Goal: Task Accomplishment & Management: Use online tool/utility

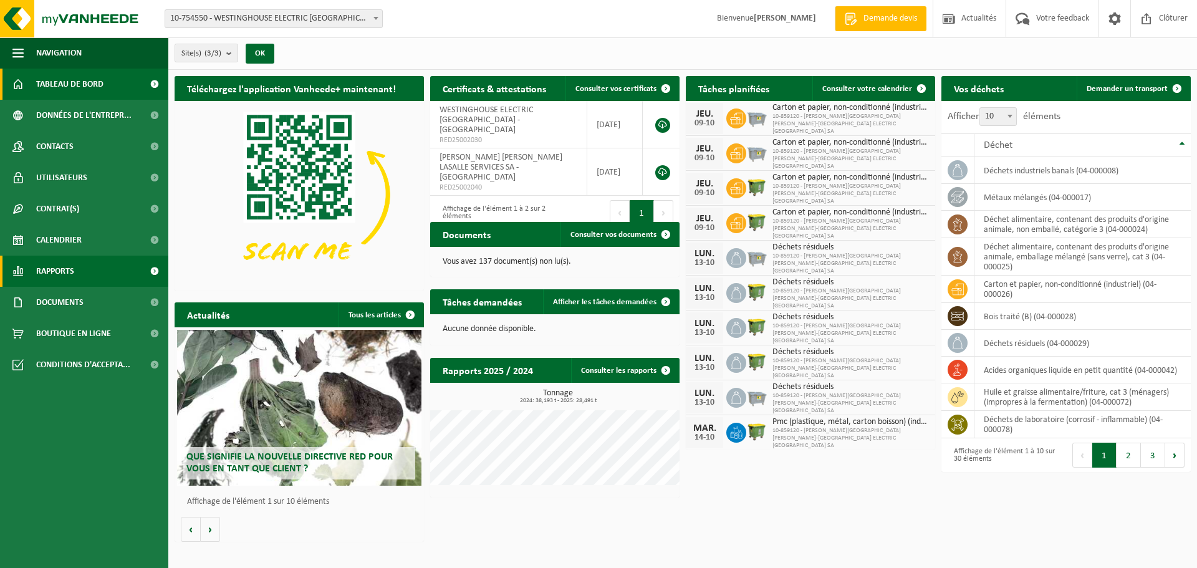
click at [72, 270] on span "Rapports" at bounding box center [55, 271] width 38 height 31
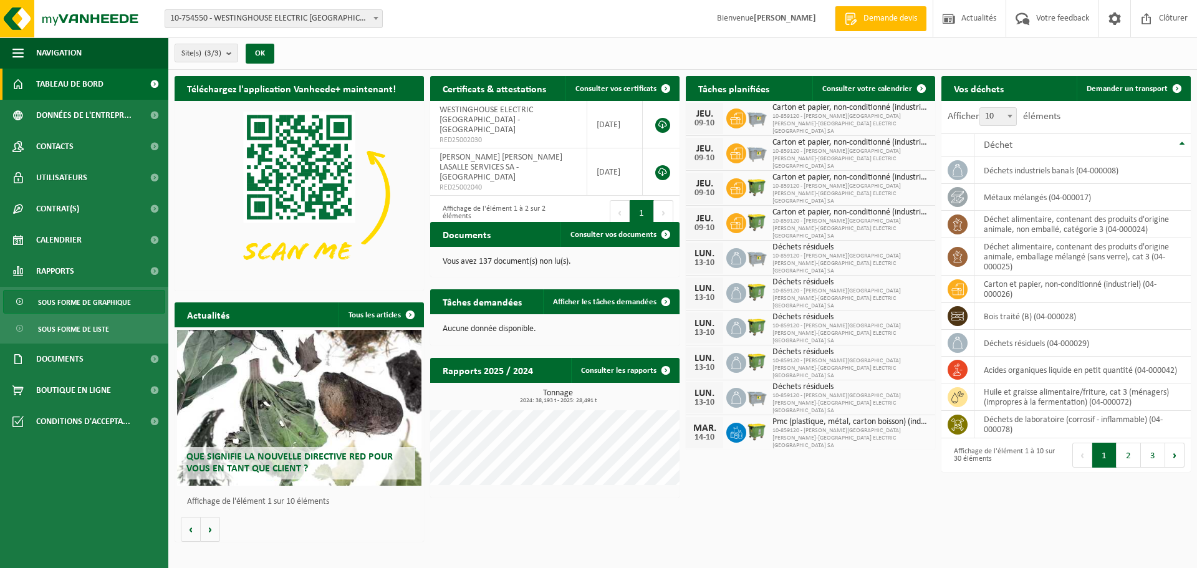
click at [87, 303] on span "Sous forme de graphique" at bounding box center [84, 302] width 93 height 24
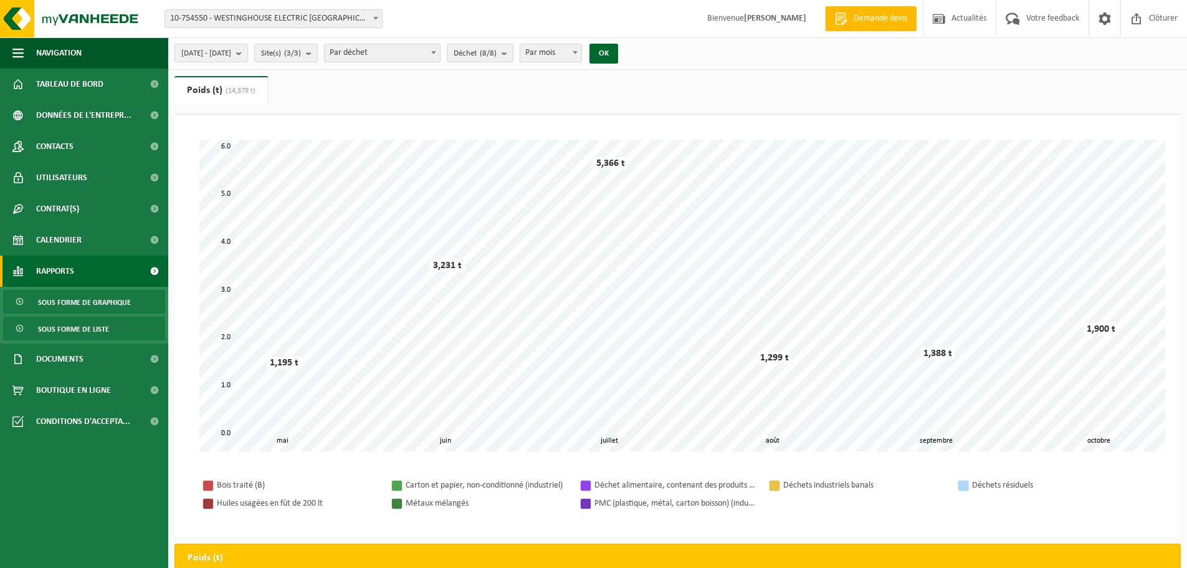
click at [89, 328] on span "Sous forme de liste" at bounding box center [73, 329] width 71 height 24
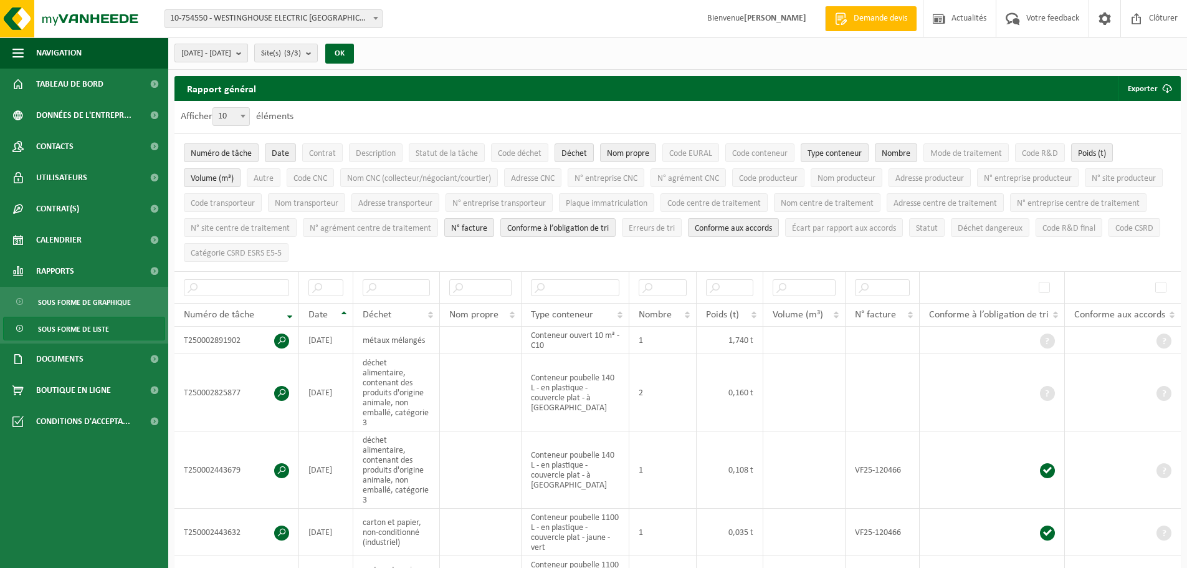
click at [248, 49] on button "[DATE] - [DATE]" at bounding box center [212, 53] width 74 height 19
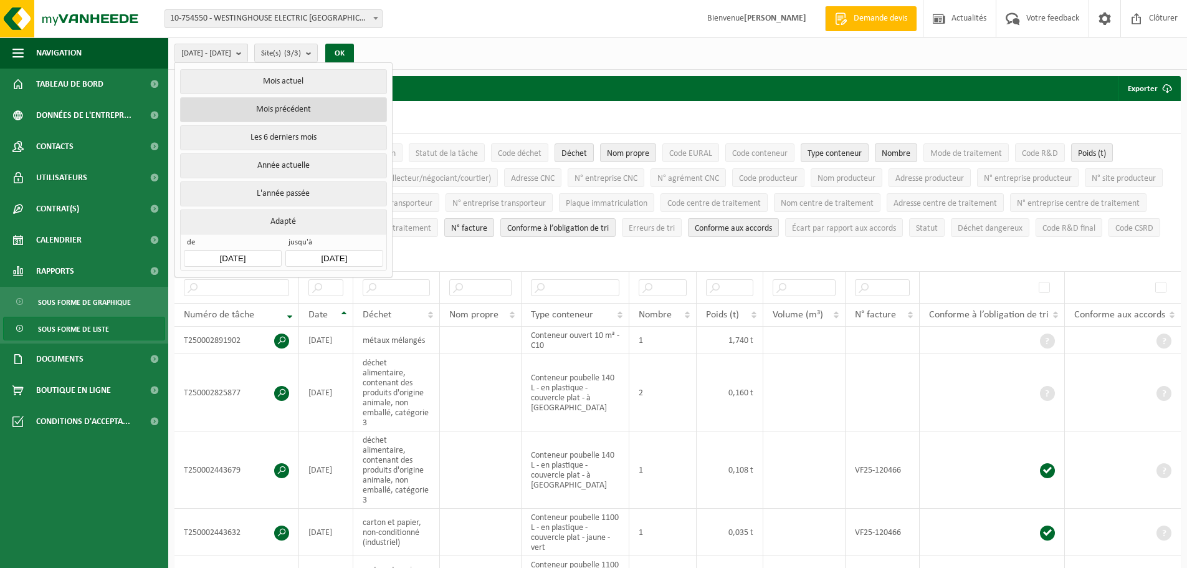
click at [284, 110] on button "Mois précédent" at bounding box center [283, 109] width 206 height 25
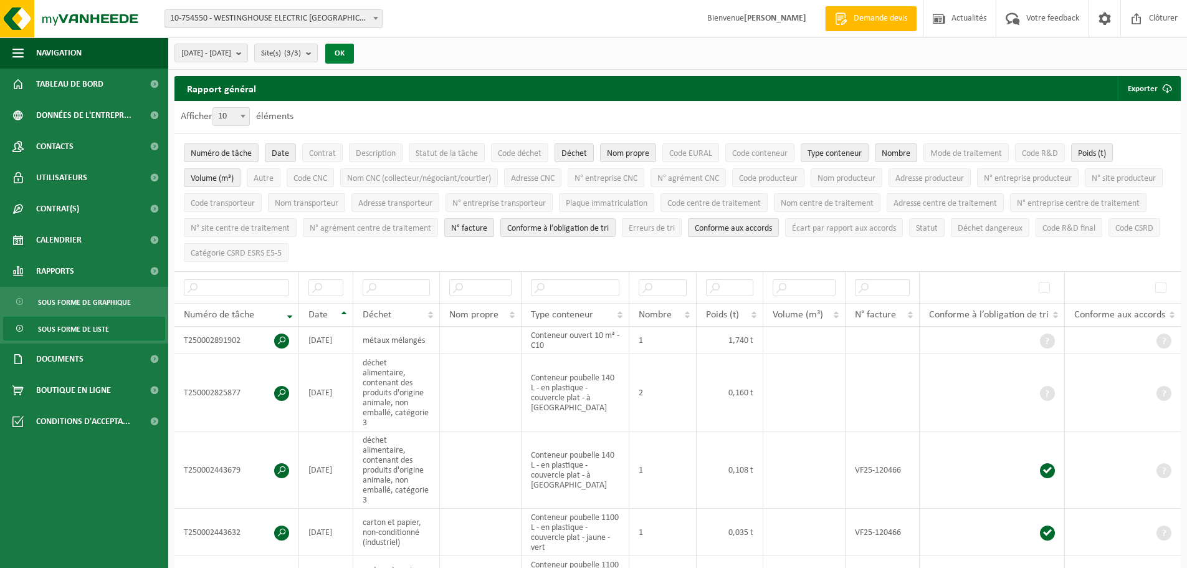
click at [354, 51] on button "OK" at bounding box center [339, 54] width 29 height 20
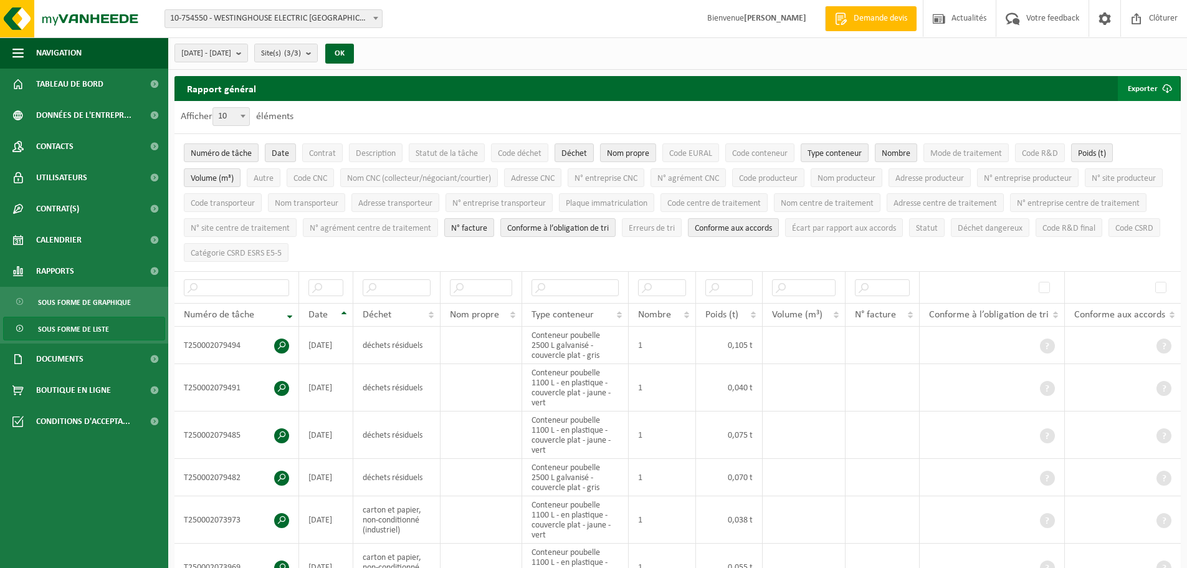
click at [1147, 87] on button "Exporter" at bounding box center [1149, 88] width 62 height 25
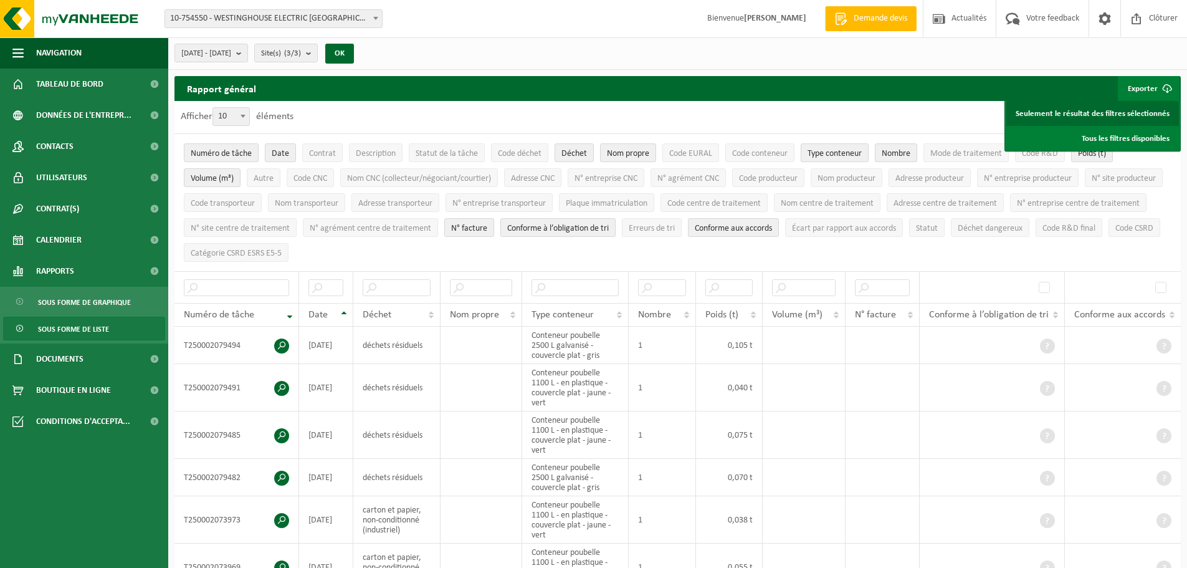
click at [1139, 113] on link "Seulement le résultat des filtres sélectionnés" at bounding box center [1093, 113] width 173 height 25
click at [1162, 19] on span "Clôturer" at bounding box center [1163, 18] width 35 height 37
